Goal: Transaction & Acquisition: Subscribe to service/newsletter

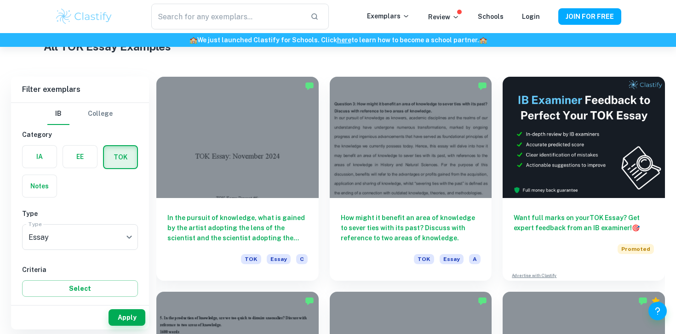
scroll to position [232, 0]
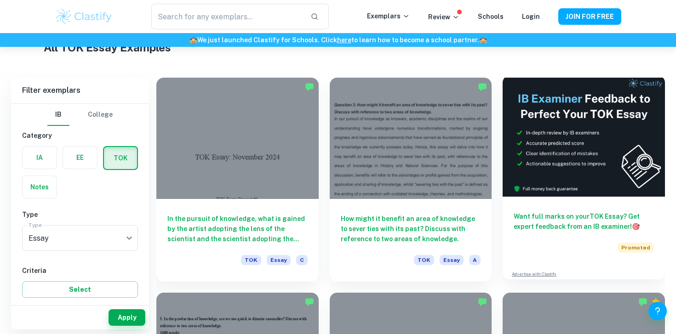
click at [530, 226] on h6 "Want full marks on your TOK Essay ? Get expert feedback from an IB examiner! 🎯" at bounding box center [583, 221] width 140 height 20
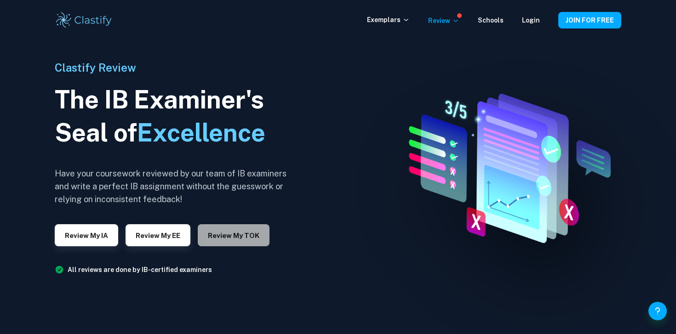
click at [233, 238] on button "Review my TOK" at bounding box center [234, 235] width 72 height 22
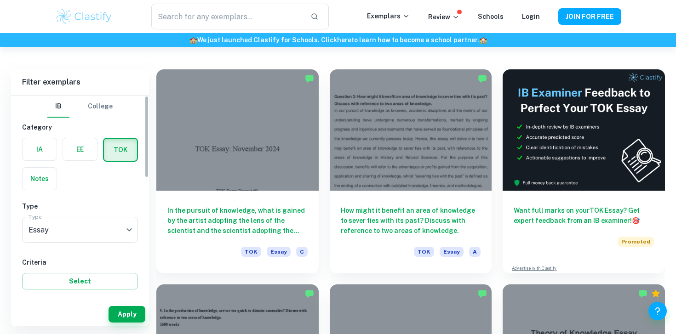
scroll to position [241, 0]
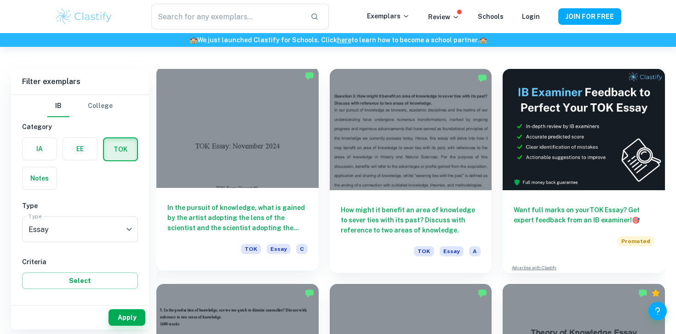
click at [276, 220] on h6 "In the pursuit of knowledge, what is gained by the artist adopting the lens of …" at bounding box center [237, 218] width 140 height 30
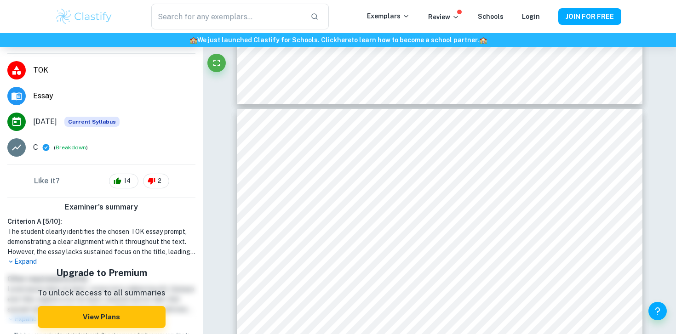
scroll to position [152, 0]
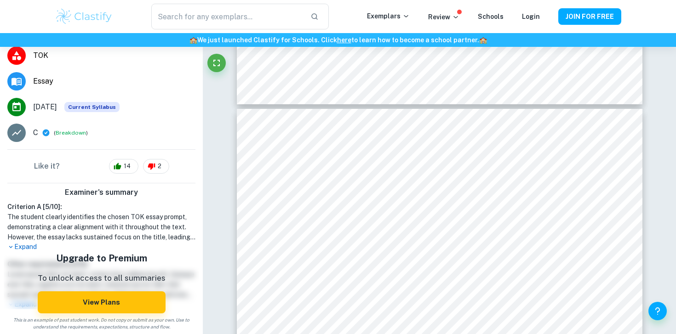
click at [29, 247] on p "Expand" at bounding box center [101, 247] width 188 height 10
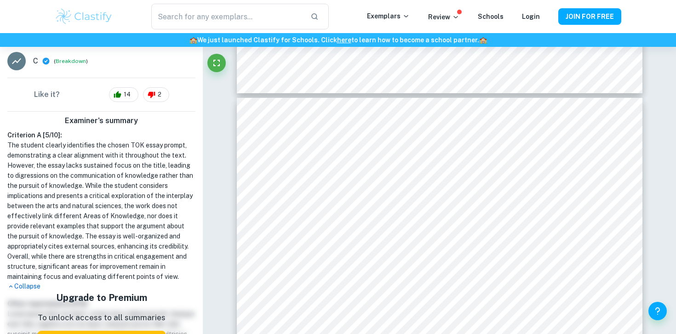
scroll to position [3275, 0]
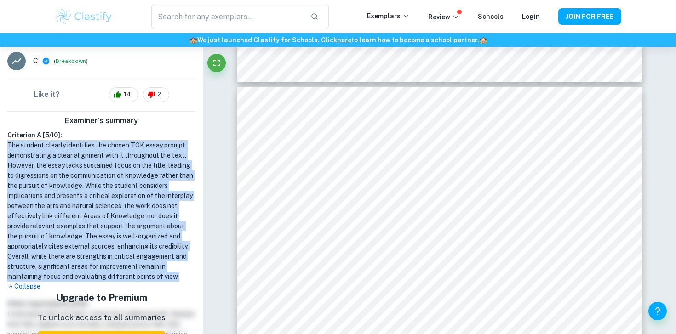
drag, startPoint x: 178, startPoint y: 277, endPoint x: 7, endPoint y: 149, distance: 213.2
click at [7, 149] on h1 "The student clearly identifies the chosen TOK essay prompt, demonstrating a cle…" at bounding box center [101, 211] width 188 height 142
copy h1 "The student clearly identifies the chosen TOK essay prompt, demonstrating a cle…"
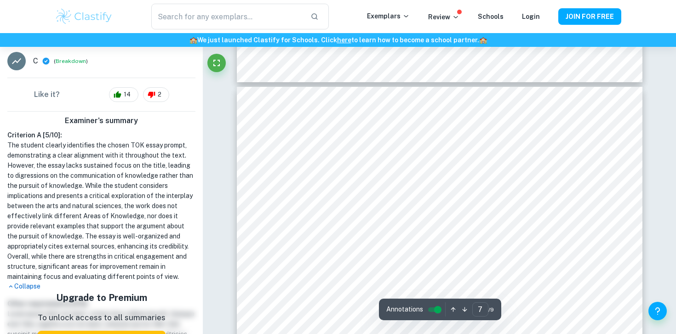
click at [154, 201] on h1 "The student clearly identifies the chosen TOK essay prompt, demonstrating a cle…" at bounding box center [101, 211] width 188 height 142
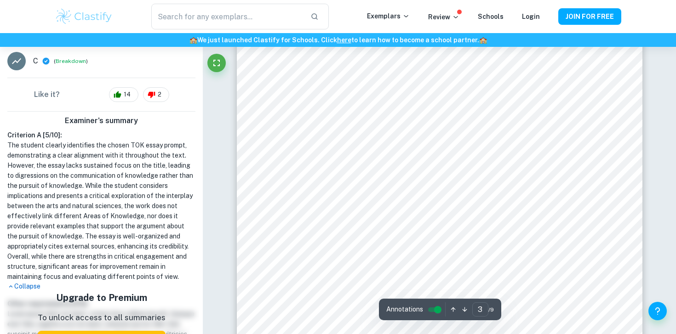
type input "4"
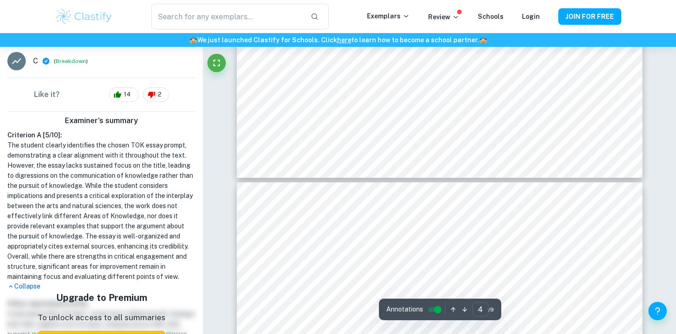
scroll to position [1591, 0]
click at [355, 174] on div at bounding box center [420, 173] width 273 height 29
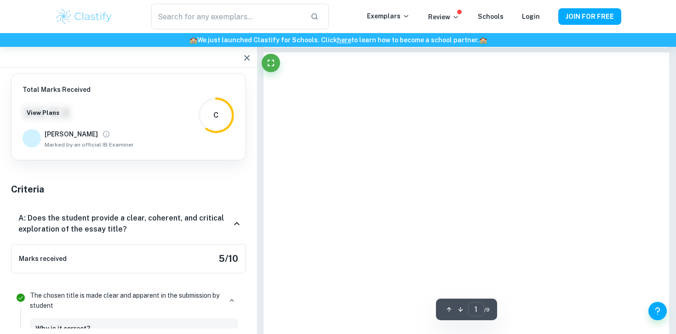
scroll to position [0, 0]
type input "4"
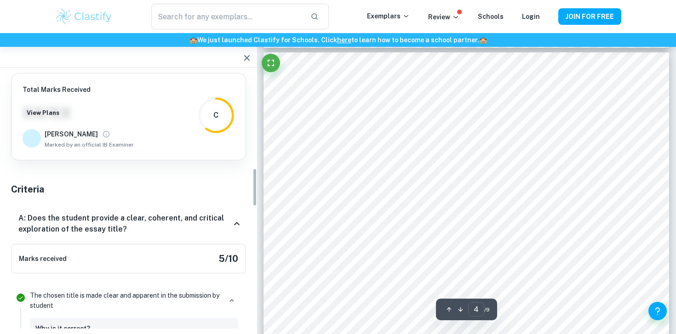
scroll to position [632, 0]
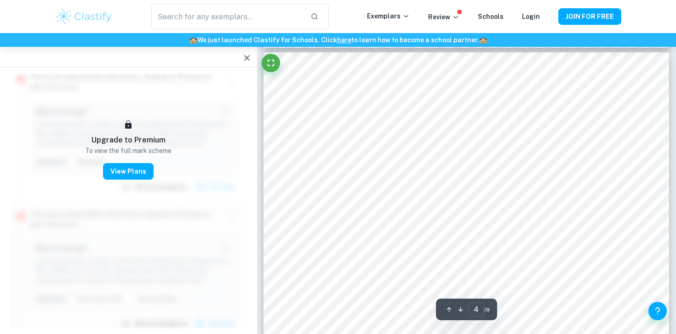
click at [245, 60] on icon "button" at bounding box center [247, 58] width 6 height 6
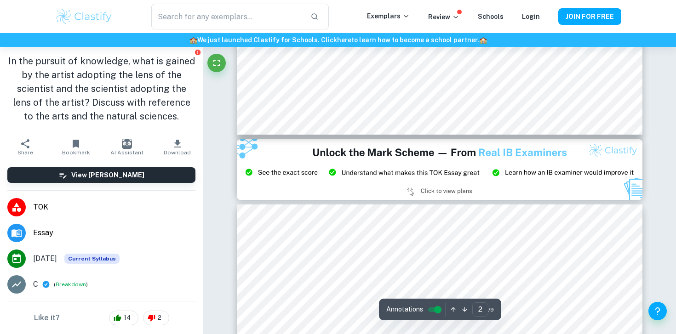
scroll to position [504, 0]
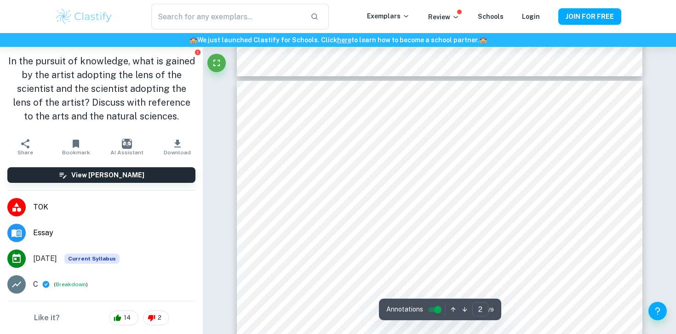
type input "1"
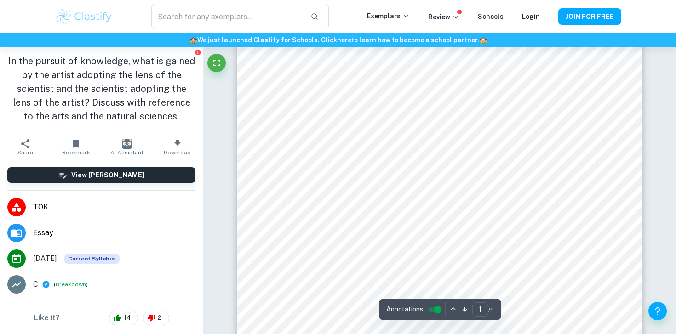
scroll to position [73, 0]
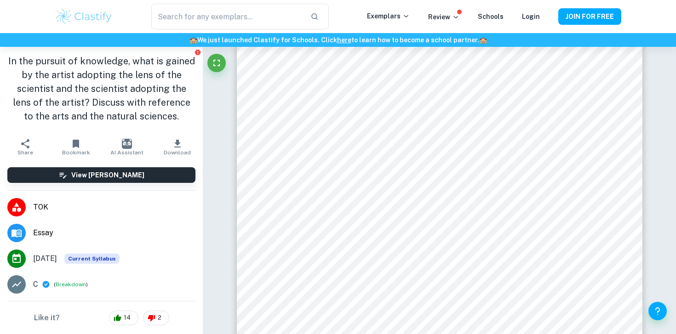
click at [180, 146] on icon "button" at bounding box center [177, 143] width 11 height 11
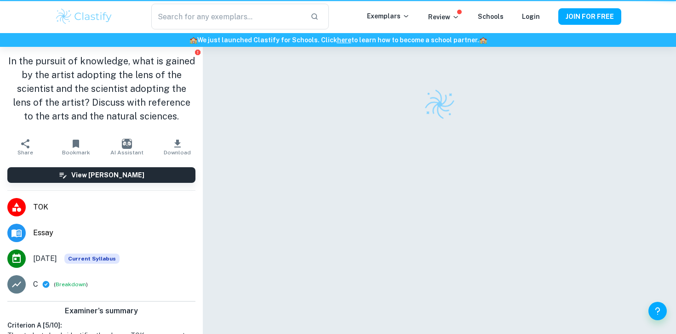
scroll to position [47, 0]
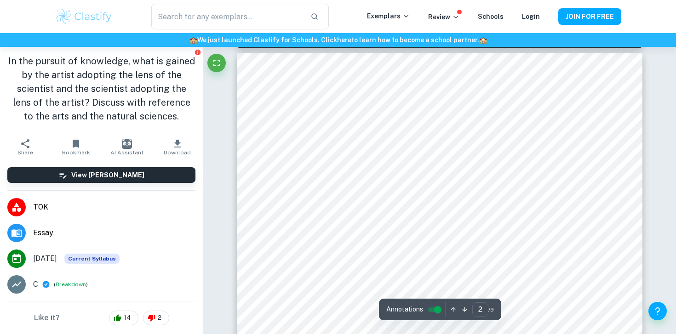
type input "1"
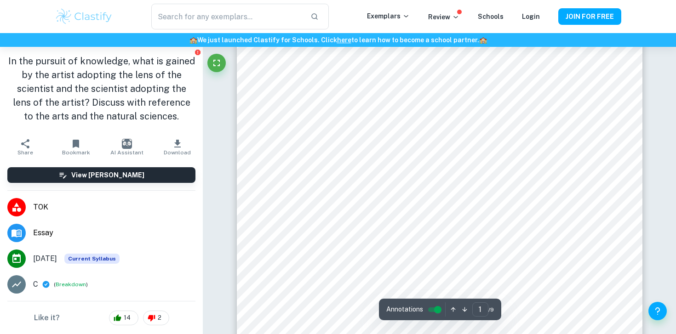
scroll to position [0, 0]
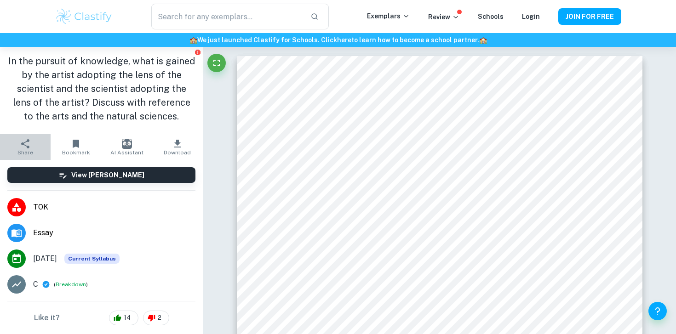
click at [25, 145] on icon "button" at bounding box center [25, 143] width 8 height 9
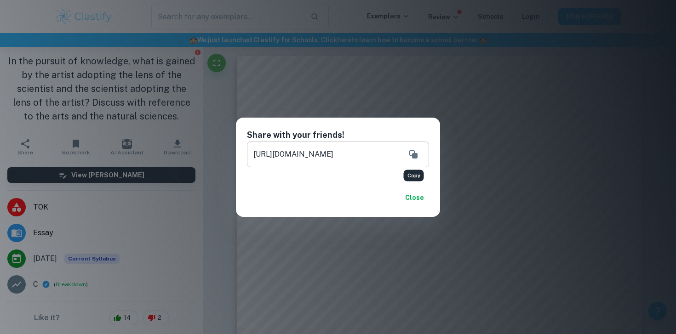
click at [411, 155] on icon "Copy" at bounding box center [413, 154] width 8 height 8
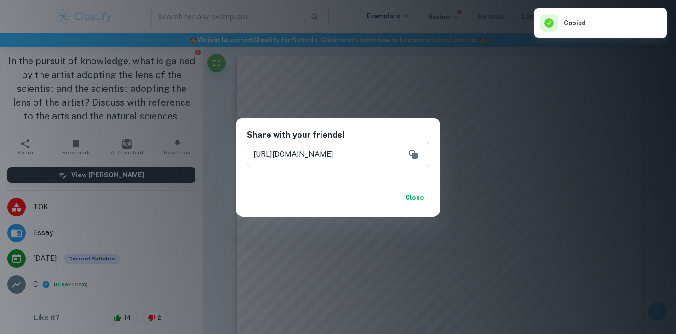
click at [414, 197] on button "Close" at bounding box center [413, 197] width 29 height 17
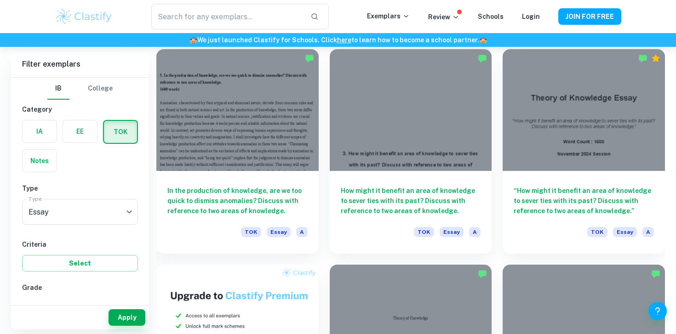
scroll to position [475, 0]
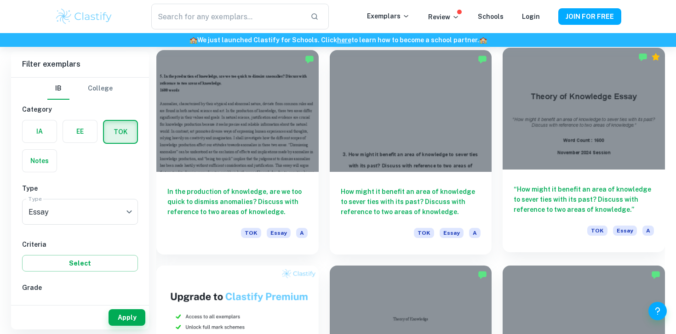
click at [553, 129] on div at bounding box center [583, 108] width 162 height 121
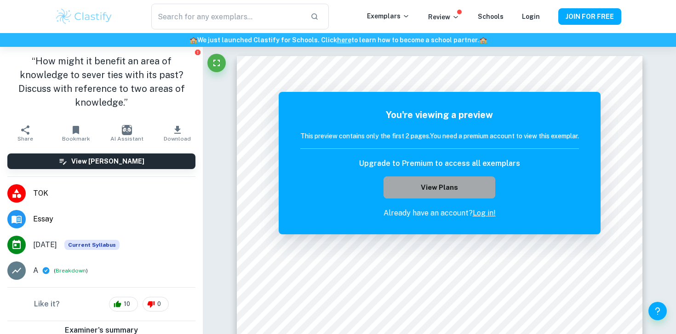
click at [438, 188] on button "View Plans" at bounding box center [438, 188] width 111 height 22
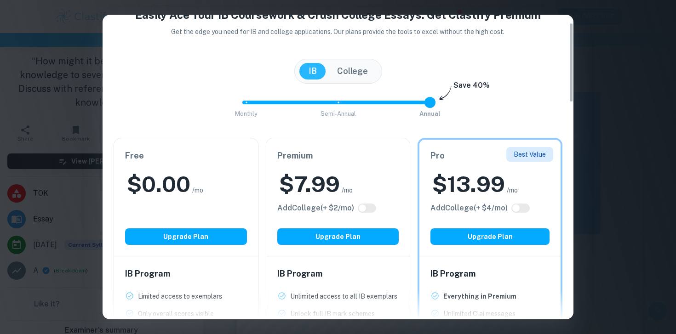
scroll to position [53, 0]
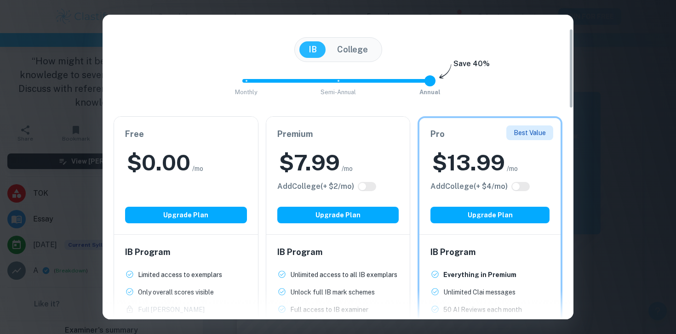
click at [519, 184] on input "checkbox" at bounding box center [516, 186] width 22 height 7
checkbox input "true"
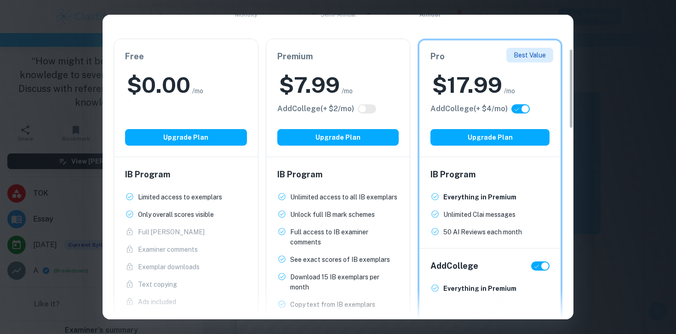
scroll to position [130, 0]
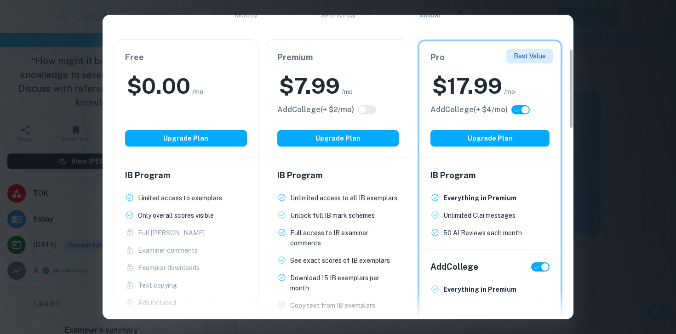
click at [525, 111] on input "checkbox" at bounding box center [525, 109] width 22 height 7
checkbox input "false"
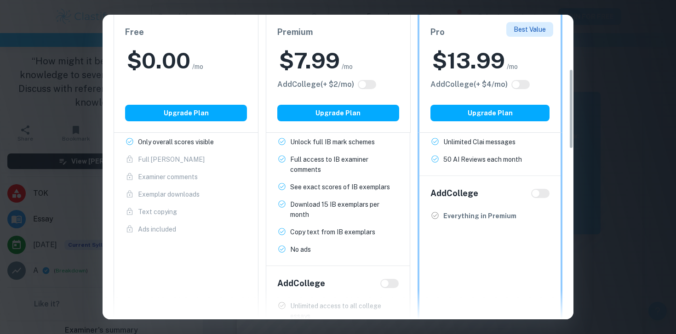
scroll to position [213, 0]
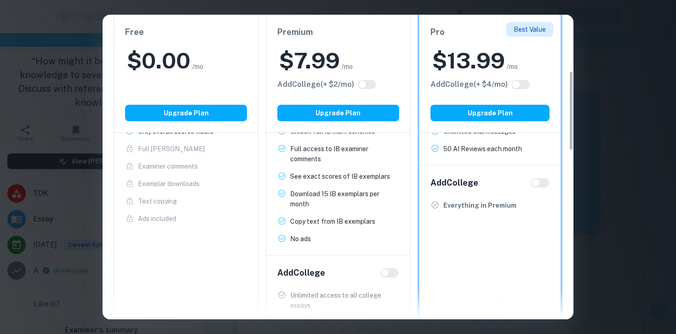
click at [496, 204] on p "Everything in Premium" at bounding box center [479, 205] width 73 height 10
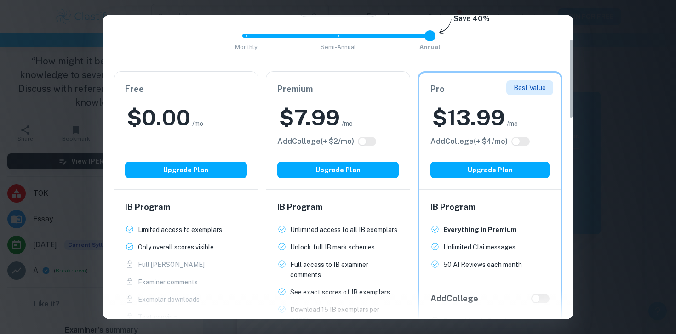
scroll to position [100, 0]
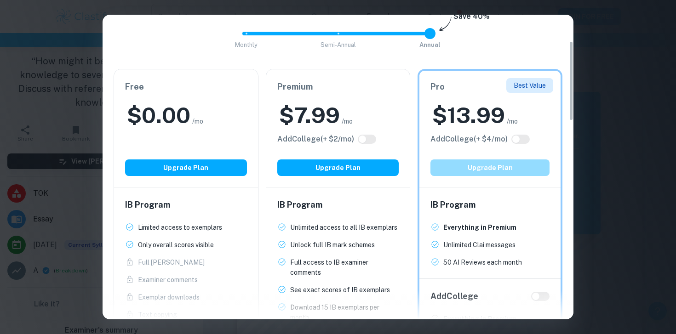
click at [494, 169] on button "Upgrade Plan" at bounding box center [489, 168] width 119 height 17
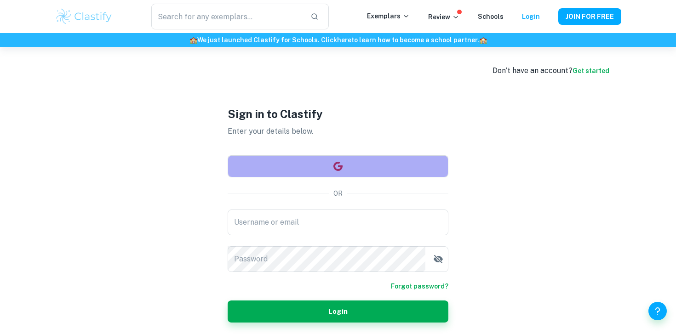
click at [335, 170] on icon "button" at bounding box center [337, 166] width 11 height 11
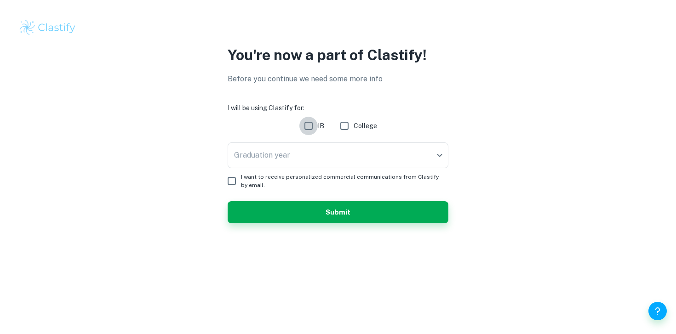
click at [308, 130] on input "IB" at bounding box center [308, 126] width 18 height 18
checkbox input "true"
click at [297, 154] on body "You're now a part of Clastify! Before you continue we need some more info I wil…" at bounding box center [338, 167] width 676 height 334
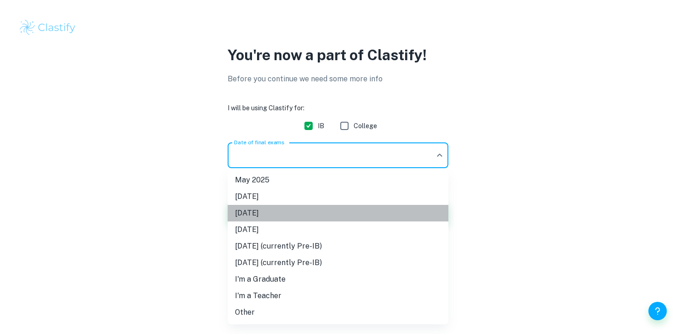
click at [283, 208] on li "[DATE]" at bounding box center [338, 213] width 221 height 17
type input "M26"
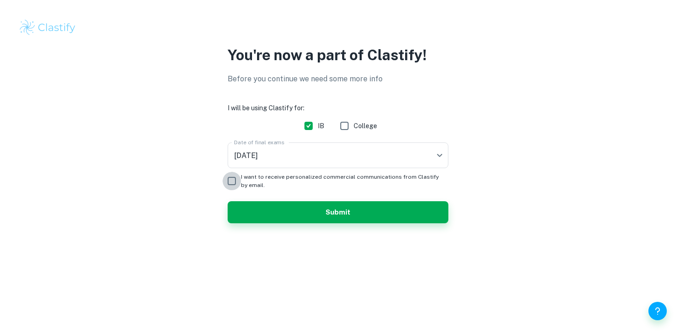
click at [231, 180] on input "I want to receive personalized commercial communications from Clastify by email." at bounding box center [231, 181] width 18 height 18
click at [230, 183] on input "I want to receive personalized commercial communications from Clastify by email." at bounding box center [231, 181] width 18 height 18
checkbox input "false"
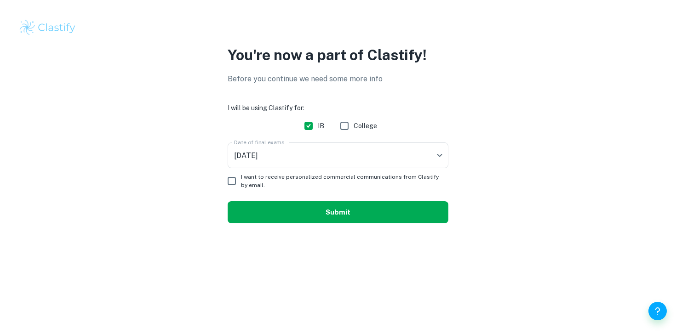
click at [280, 211] on button "Submit" at bounding box center [338, 212] width 221 height 22
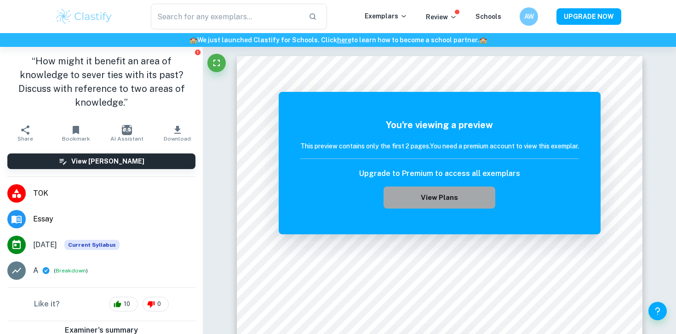
click at [406, 206] on button "View Plans" at bounding box center [438, 198] width 111 height 22
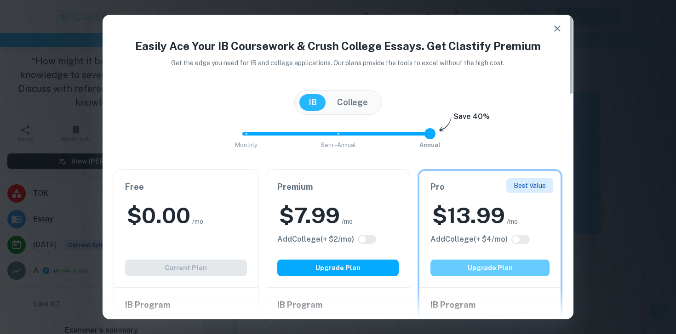
click at [469, 269] on button "Upgrade Plan" at bounding box center [489, 268] width 119 height 17
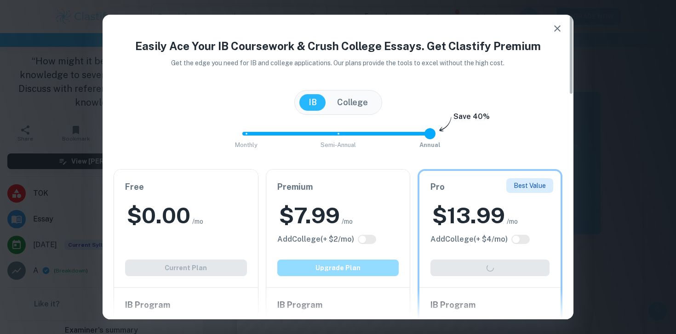
click at [317, 272] on button "Upgrade Plan" at bounding box center [338, 268] width 122 height 17
